Goal: Complete application form

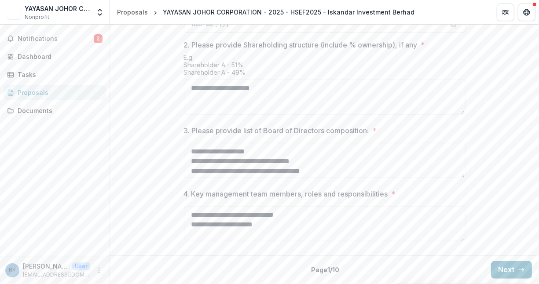
scroll to position [452, 0]
click at [504, 267] on button "Next" at bounding box center [511, 270] width 41 height 18
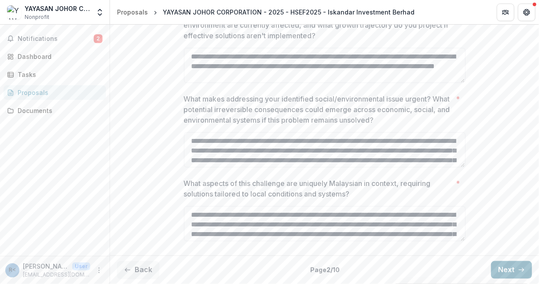
scroll to position [421, 0]
click at [505, 269] on button "Next" at bounding box center [511, 270] width 41 height 18
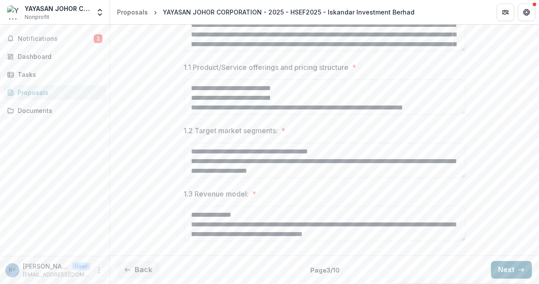
click at [505, 269] on button "Next" at bounding box center [511, 270] width 41 height 18
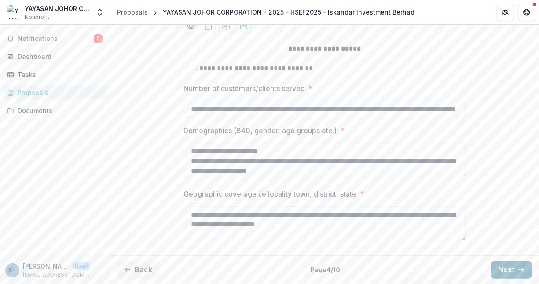
click at [505, 269] on button "Next" at bounding box center [511, 270] width 41 height 18
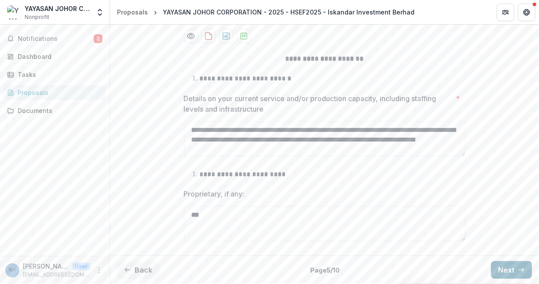
click at [505, 269] on button "Next" at bounding box center [511, 270] width 41 height 18
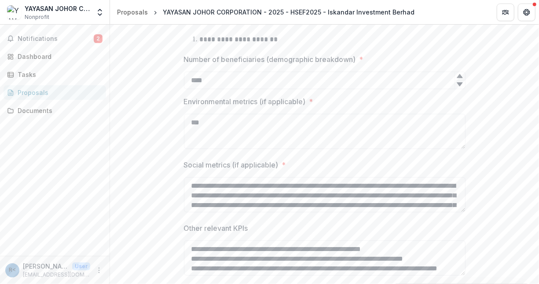
scroll to position [452, 0]
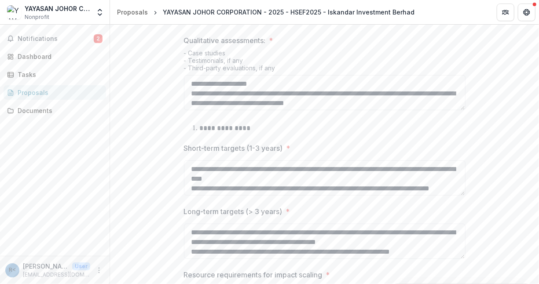
click at [505, 269] on div "**********" at bounding box center [324, 34] width 429 height 598
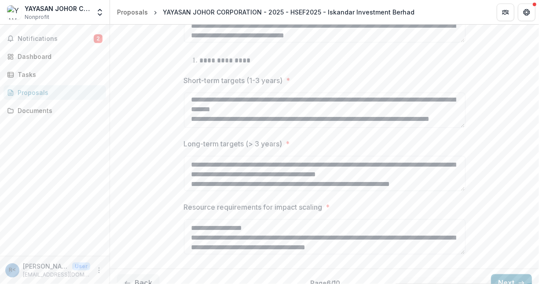
scroll to position [571, 0]
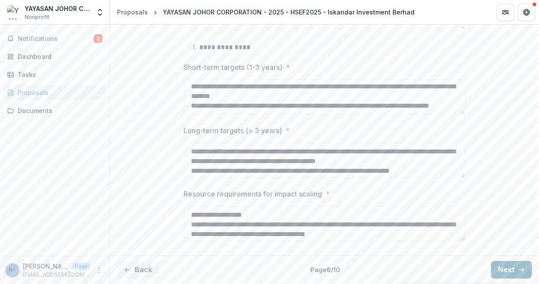
click at [505, 270] on button "Next" at bounding box center [511, 270] width 41 height 18
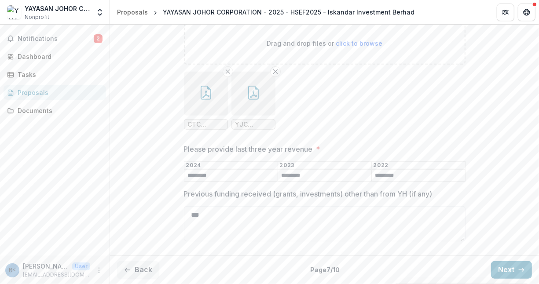
scroll to position [270, 0]
click at [505, 269] on button "Next" at bounding box center [511, 270] width 41 height 18
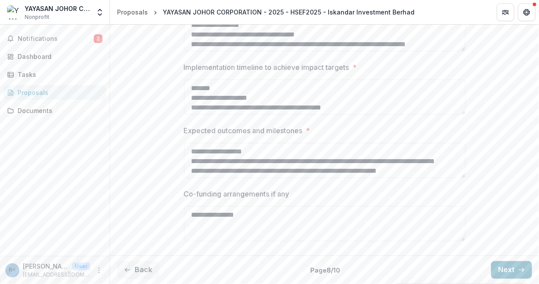
scroll to position [294, 0]
click at [495, 267] on button "Next" at bounding box center [511, 270] width 41 height 18
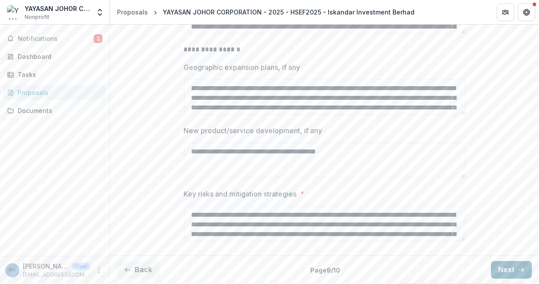
scroll to position [269, 0]
click at [505, 267] on button "Next" at bounding box center [511, 270] width 41 height 18
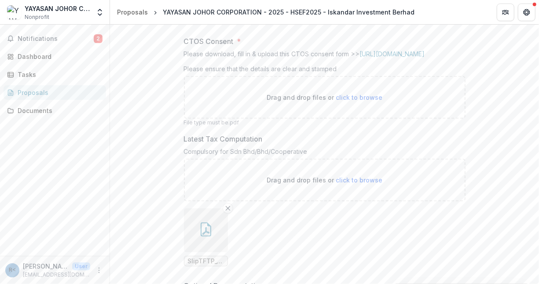
scroll to position [357, 0]
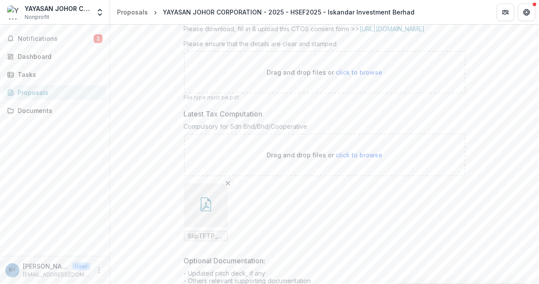
click at [362, 76] on span "click to browse" at bounding box center [359, 72] width 47 height 7
type input "**********"
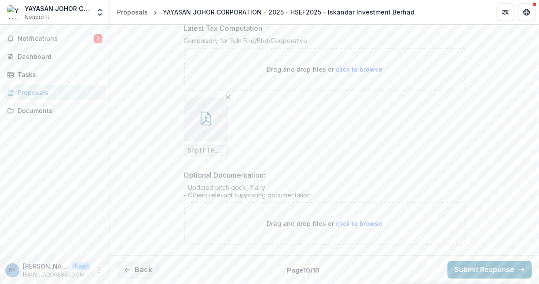
scroll to position [553, 0]
